Goal: Use online tool/utility

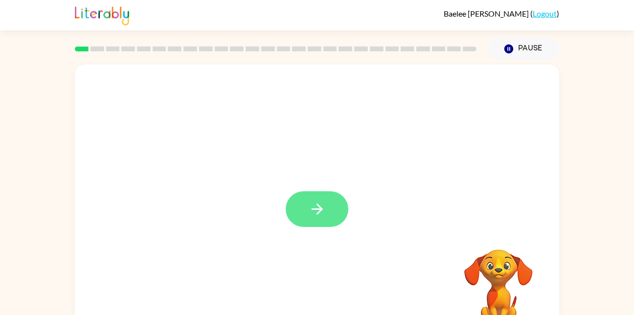
click at [335, 210] on button "button" at bounding box center [317, 209] width 63 height 36
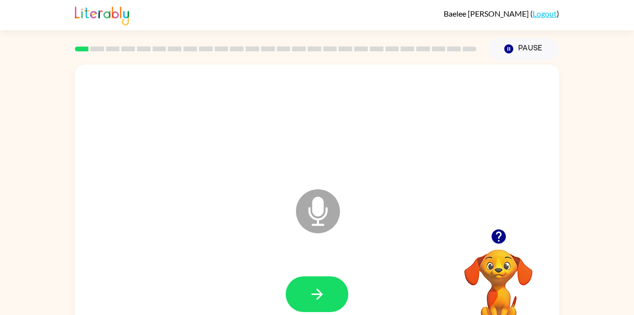
click at [314, 219] on icon "Microphone The Microphone is here when it is your turn to talk" at bounding box center [367, 223] width 147 height 73
click at [322, 286] on icon "button" at bounding box center [317, 294] width 17 height 17
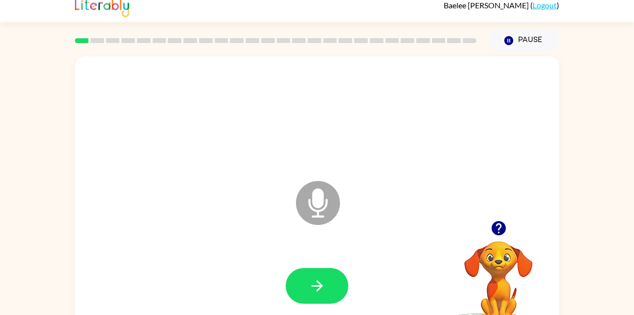
scroll to position [29, 0]
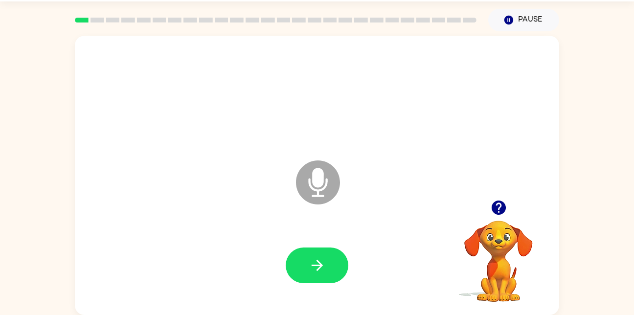
click at [319, 183] on icon "Microphone The Microphone is here when it is your turn to talk" at bounding box center [367, 194] width 147 height 73
click at [322, 180] on icon "Microphone The Microphone is here when it is your turn to talk" at bounding box center [367, 194] width 147 height 73
click at [185, 38] on div "lap Microphone The Microphone is here when it is your turn to talk" at bounding box center [317, 175] width 484 height 279
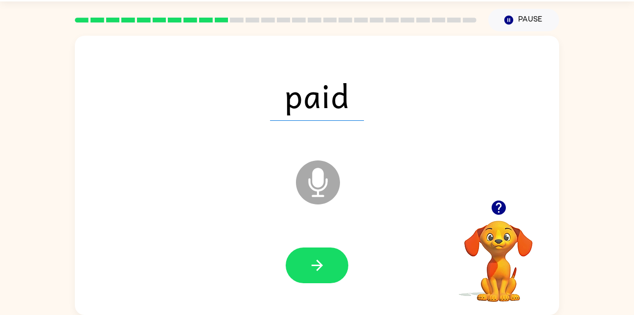
click at [188, 38] on div "paid Microphone The Microphone is here when it is your turn to talk" at bounding box center [317, 175] width 484 height 279
click at [188, 38] on div "paid Loader Your response is being sent to our graders" at bounding box center [317, 175] width 484 height 279
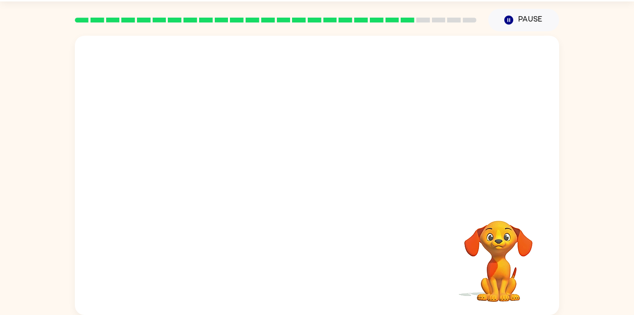
scroll to position [0, 0]
